Goal: Subscribe to service/newsletter

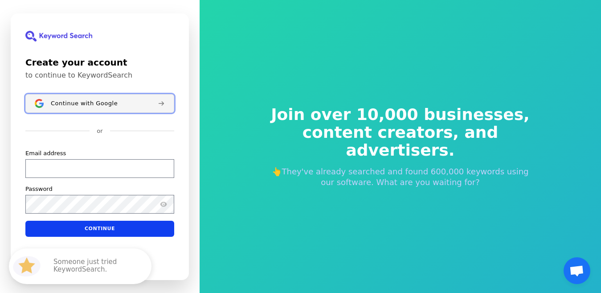
click at [81, 99] on span "Continue with Google" at bounding box center [84, 102] width 67 height 7
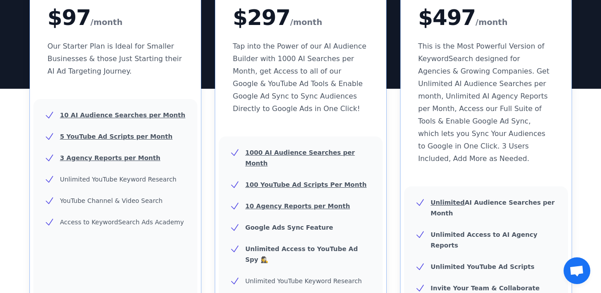
scroll to position [134, 0]
